Goal: Task Accomplishment & Management: Complete application form

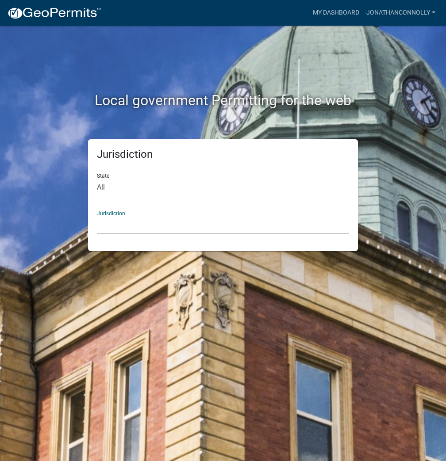
click at [141, 229] on select "[GEOGRAPHIC_DATA], [US_STATE] [GEOGRAPHIC_DATA], [US_STATE][PERSON_NAME][GEOGRA…" at bounding box center [223, 225] width 252 height 18
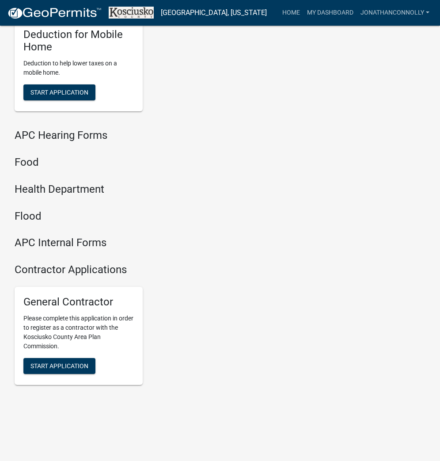
scroll to position [1178, 0]
click at [62, 364] on span "Start Application" at bounding box center [59, 365] width 58 height 7
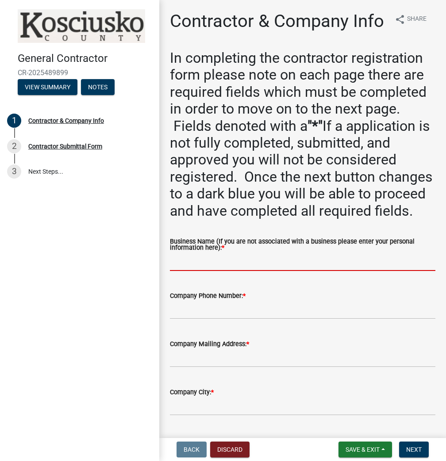
paste input "JONATHANCONNOLLY"
click at [207, 271] on input "JONATHANCONNOLLY" at bounding box center [302, 262] width 265 height 18
type input "[PERSON_NAME]"
click at [202, 326] on wm-data-entity-input "Company Phone Number: *" at bounding box center [302, 302] width 265 height 48
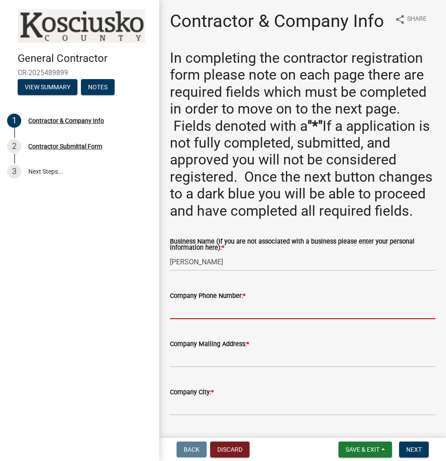
click at [205, 319] on input "Company Phone Number: *" at bounding box center [302, 310] width 265 height 18
type input "[PHONE_NUMBER]"
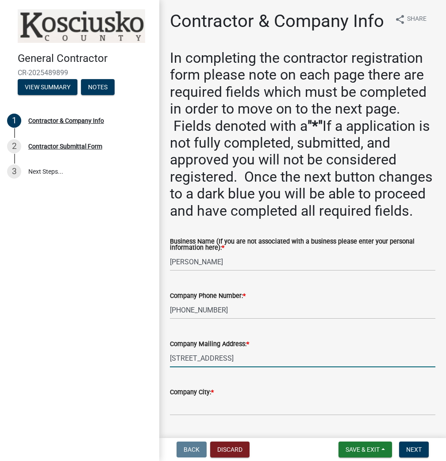
type input "[STREET_ADDRESS]"
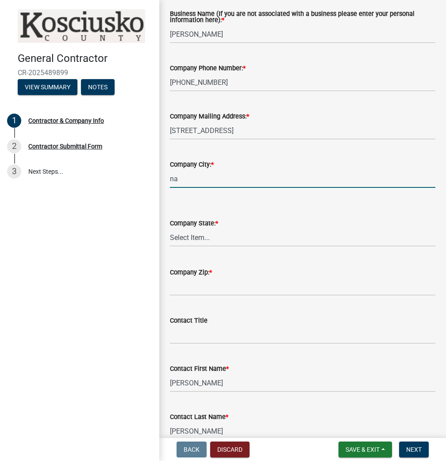
type input "n"
type input "NAPPANEE"
click at [290, 145] on wm-data-entity-input-list "In completing the contractor registration form please note on each page there a…" at bounding box center [302, 381] width 265 height 1119
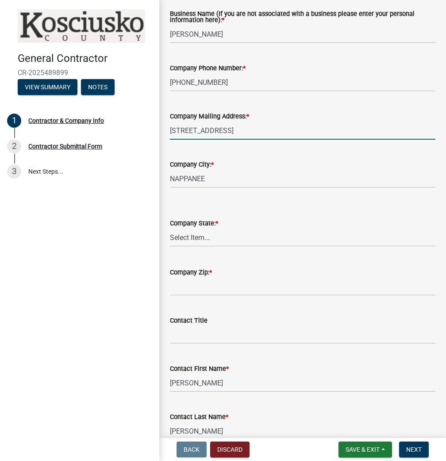
click at [268, 140] on input "[STREET_ADDRESS]" at bounding box center [302, 131] width 265 height 18
type input "[STREET_ADDRESS]"
click at [226, 247] on select "Select Item... [US_STATE] [US_STATE] [US_STATE] [US_STATE] [US_STATE] [US_STATE…" at bounding box center [302, 238] width 265 height 18
select select "IN"
click at [170, 247] on select "Select Item... [US_STATE] [US_STATE] [US_STATE] [US_STATE] [US_STATE] [US_STATE…" at bounding box center [302, 238] width 265 height 18
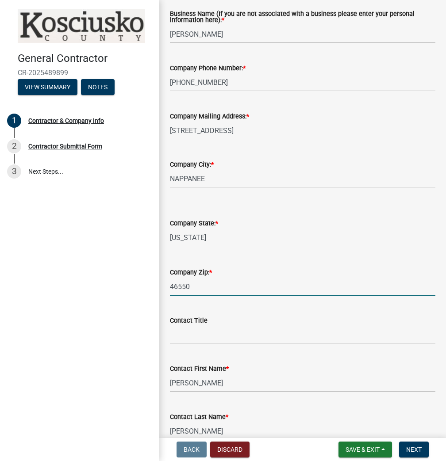
type input "46550"
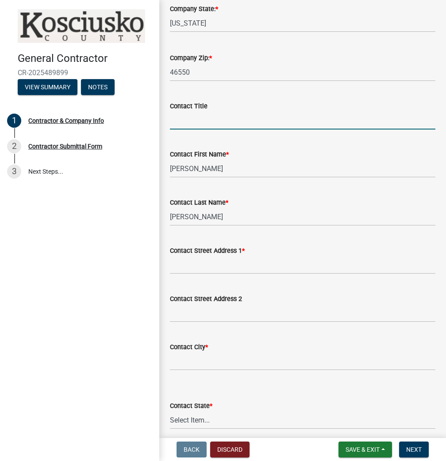
scroll to position [475, 0]
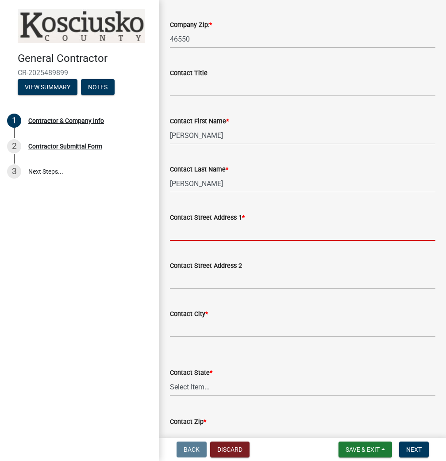
click at [212, 241] on input "Contact Street Address 1 *" at bounding box center [302, 232] width 265 height 18
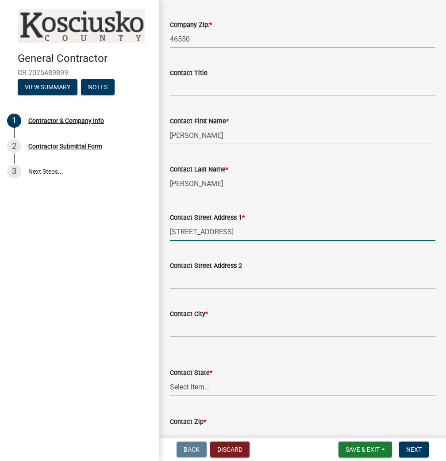
type input "[STREET_ADDRESS]"
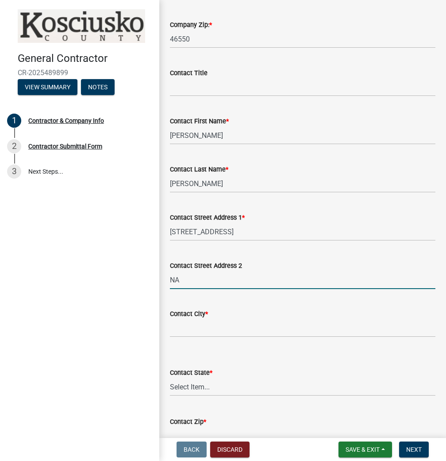
type input "N"
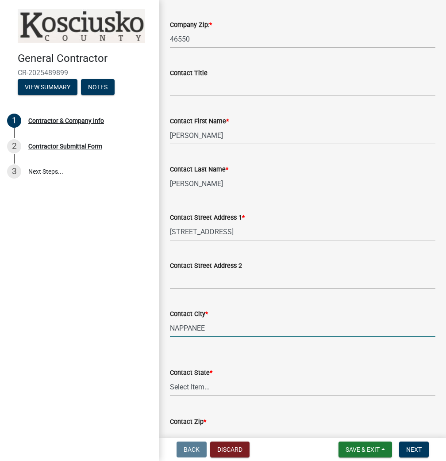
type input "NAPPANEE"
select select "IN"
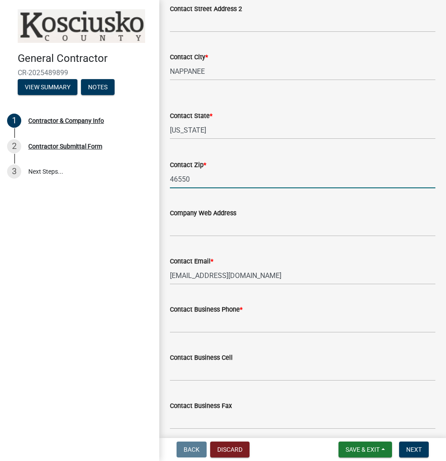
type input "46550"
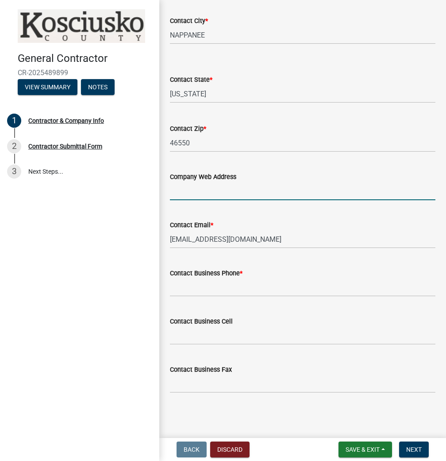
scroll to position [806, 0]
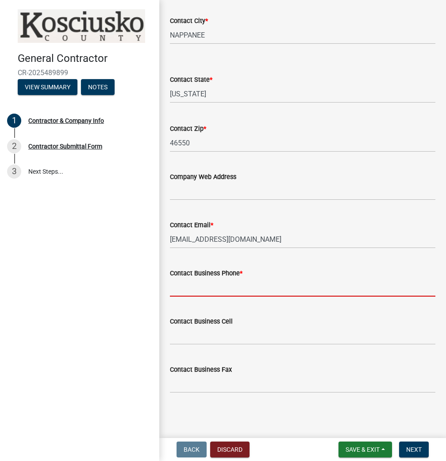
click at [219, 290] on input "Contact Business Phone *" at bounding box center [302, 287] width 265 height 18
type input "[PHONE_NUMBER]"
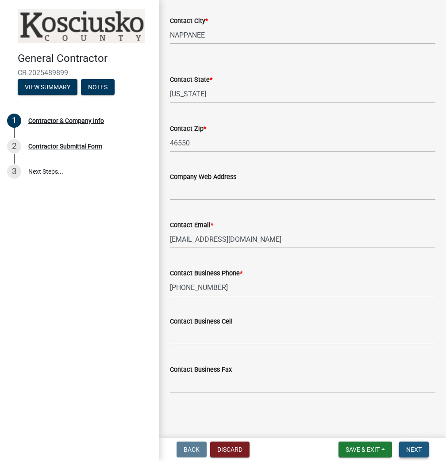
click at [408, 450] on span "Next" at bounding box center [413, 449] width 15 height 7
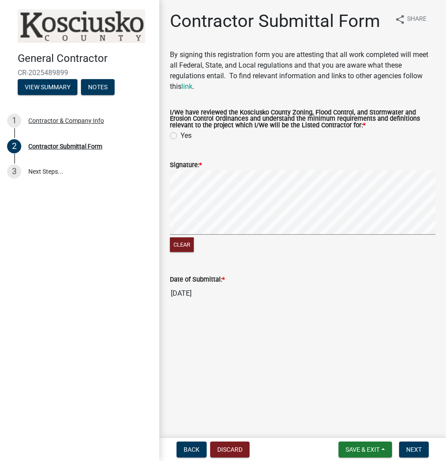
click at [180, 134] on label "Yes" at bounding box center [185, 135] width 11 height 11
click at [180, 134] on input "Yes" at bounding box center [183, 133] width 6 height 6
radio input "true"
click at [417, 450] on span "Next" at bounding box center [413, 449] width 15 height 7
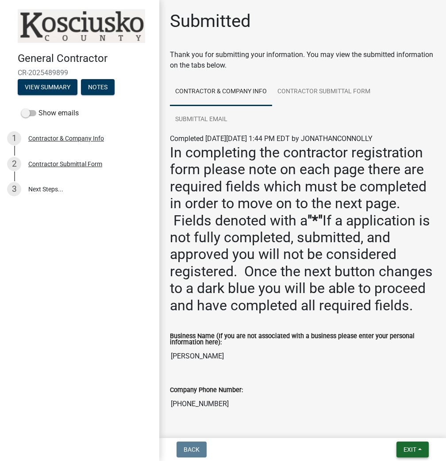
click at [417, 450] on button "Exit" at bounding box center [412, 450] width 32 height 16
click at [378, 429] on button "Save & Exit" at bounding box center [393, 426] width 71 height 21
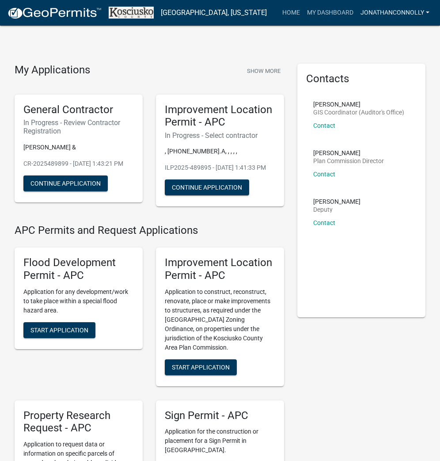
click at [421, 14] on link "JONATHANCONNOLLY" at bounding box center [395, 12] width 76 height 17
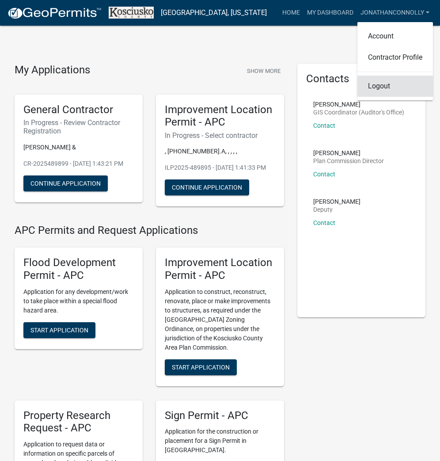
click at [390, 89] on link "Logout" at bounding box center [396, 86] width 76 height 21
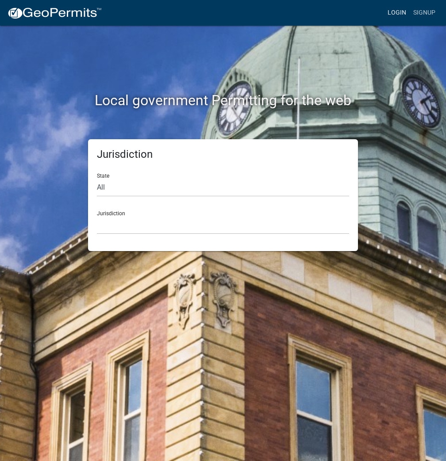
click at [402, 13] on link "Login" at bounding box center [397, 12] width 26 height 17
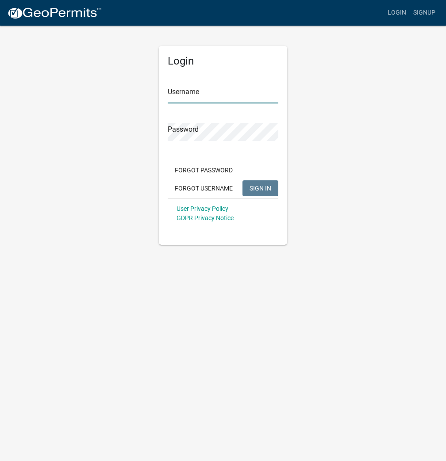
click at [179, 90] on input "Username" at bounding box center [223, 94] width 111 height 18
type input "kosplanning"
click at [207, 137] on form "Username kosplanning Password Forgot Password Forgot Username SIGN IN User Priv…" at bounding box center [223, 150] width 111 height 155
click at [242, 180] on button "SIGN IN" at bounding box center [260, 188] width 36 height 16
